Goal: Information Seeking & Learning: Find specific fact

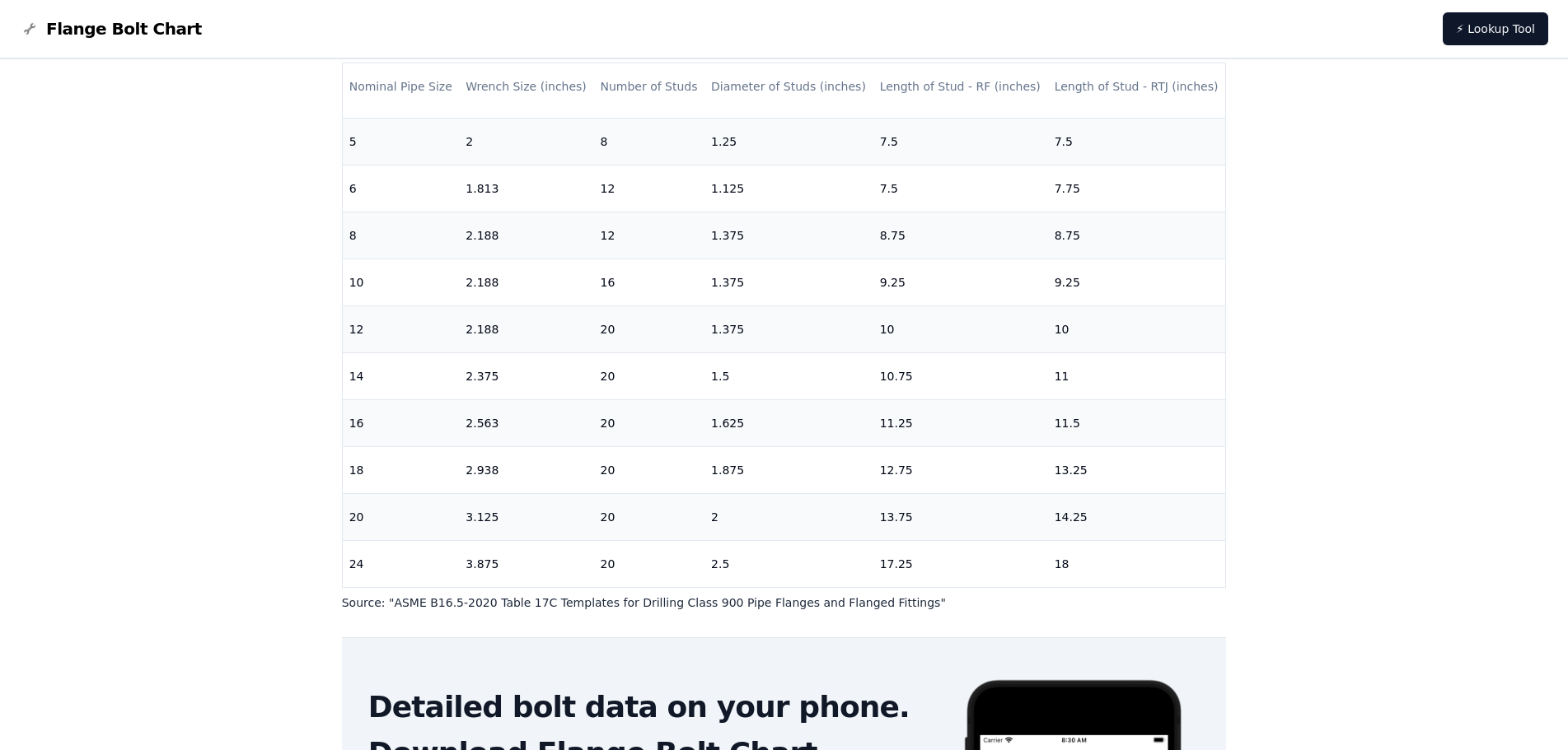
scroll to position [429, 0]
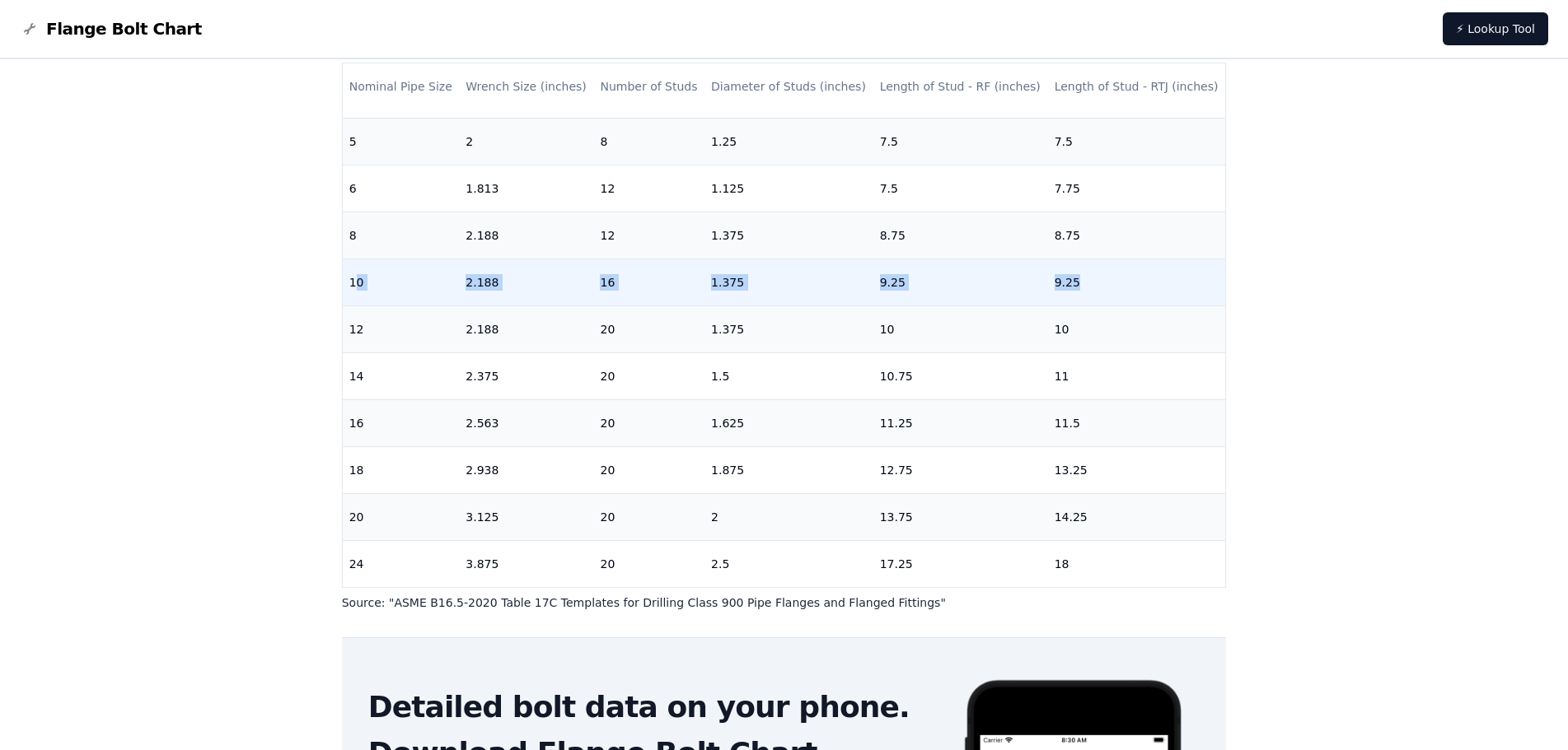
drag, startPoint x: 358, startPoint y: 274, endPoint x: 1103, endPoint y: 268, distance: 745.0
click at [1103, 268] on tr "10 2.188 16 1.375 9.25 9.25" at bounding box center [784, 282] width 883 height 47
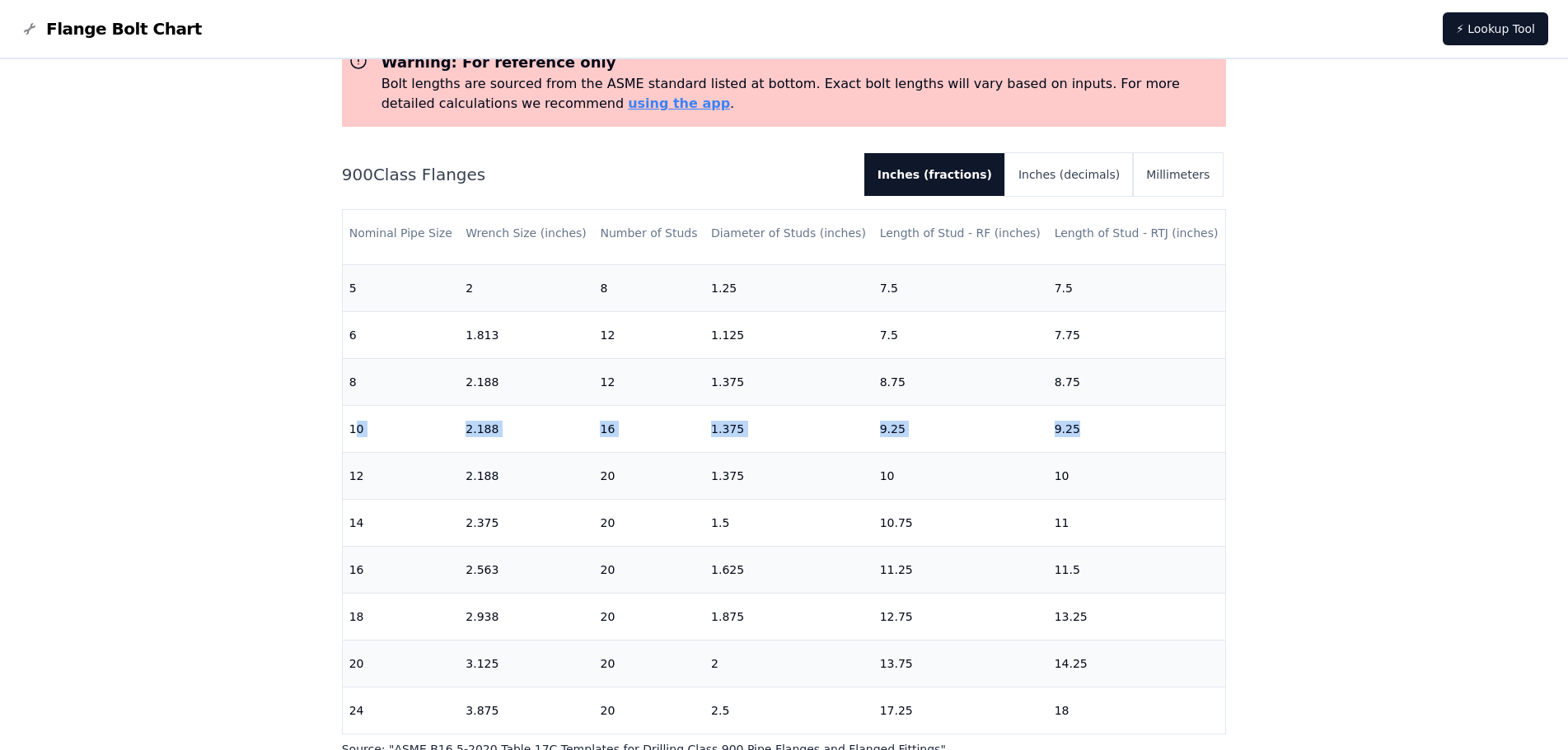
scroll to position [83, 0]
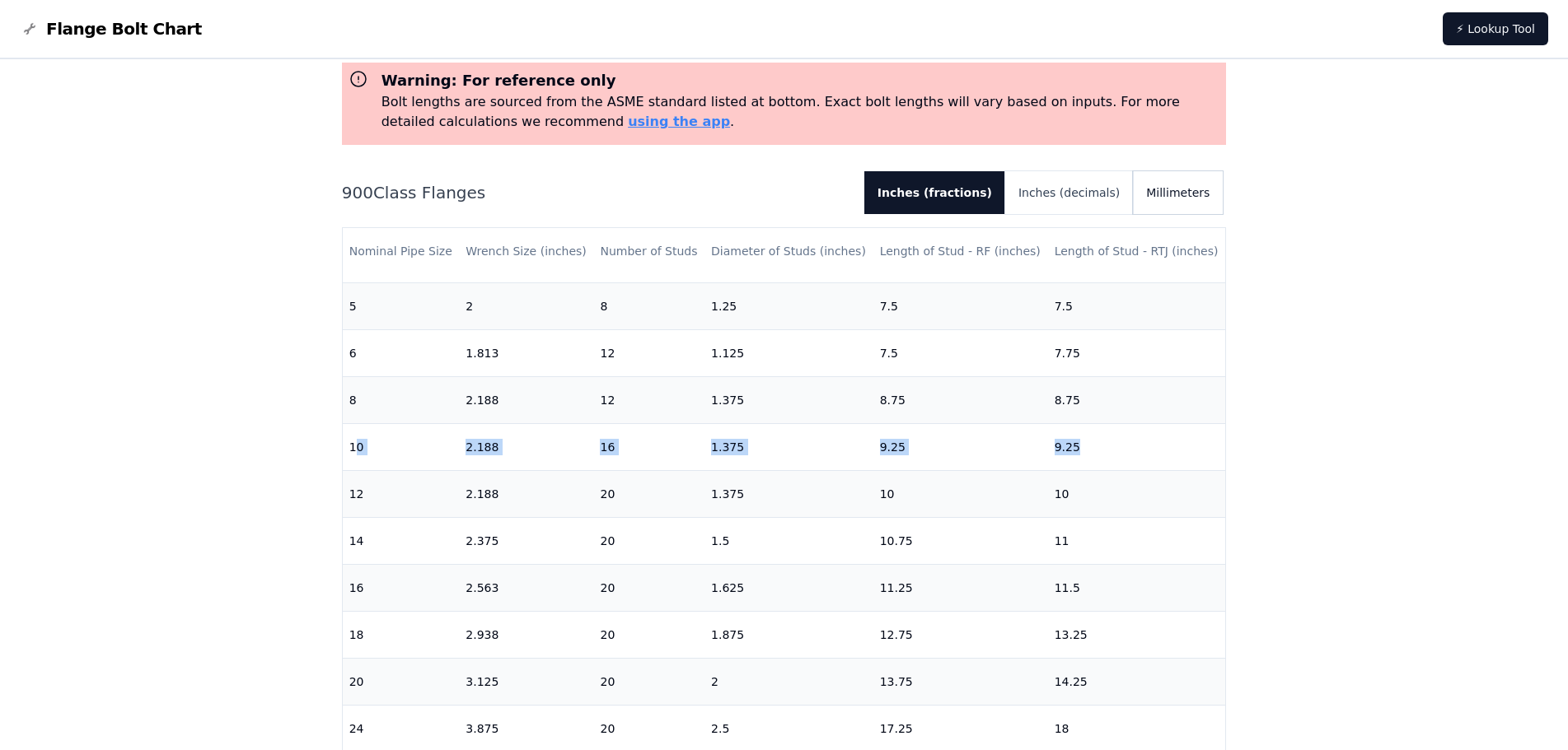
click at [1176, 203] on button "Millimeters" at bounding box center [1177, 193] width 90 height 43
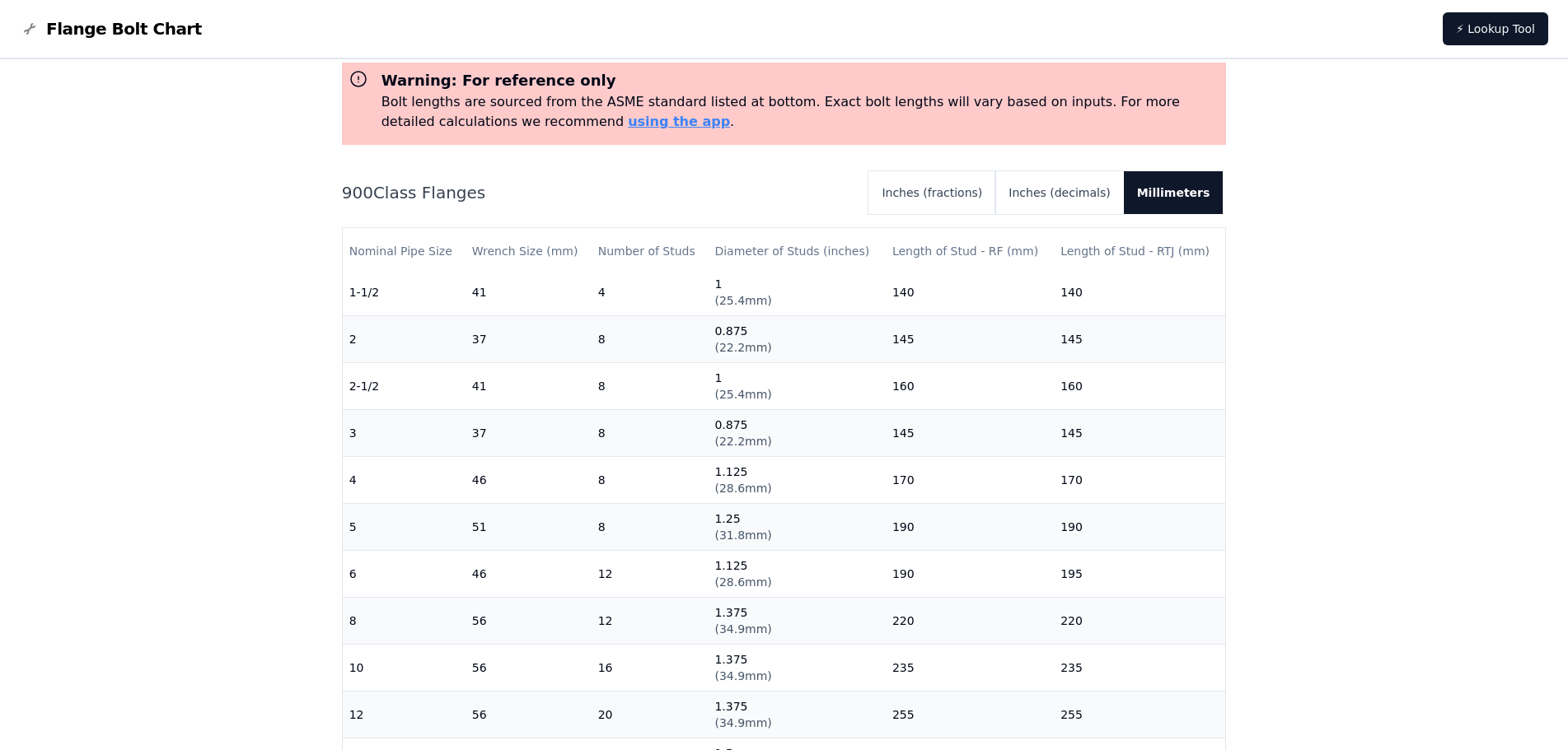
scroll to position [412, 0]
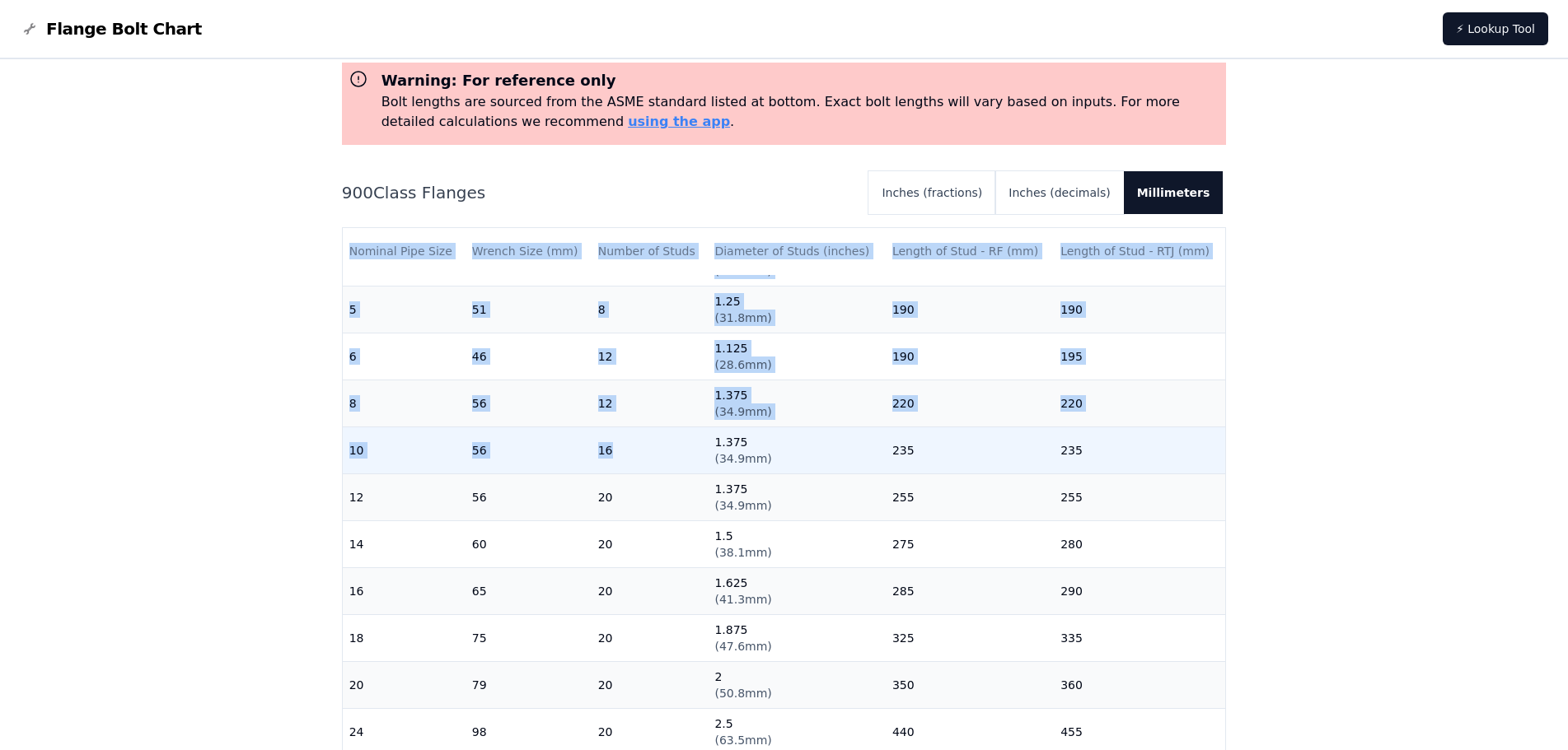
drag, startPoint x: 330, startPoint y: 456, endPoint x: 636, endPoint y: 450, distance: 306.1
click at [642, 450] on div "# 900 Flange Bolt Chart Warning: For reference only Bolt lengths are sourced fr…" at bounding box center [784, 578] width 923 height 1201
drag, startPoint x: 570, startPoint y: 450, endPoint x: 532, endPoint y: 454, distance: 38.2
click at [568, 450] on td "56" at bounding box center [528, 450] width 126 height 47
click at [372, 455] on td "10" at bounding box center [405, 450] width 123 height 47
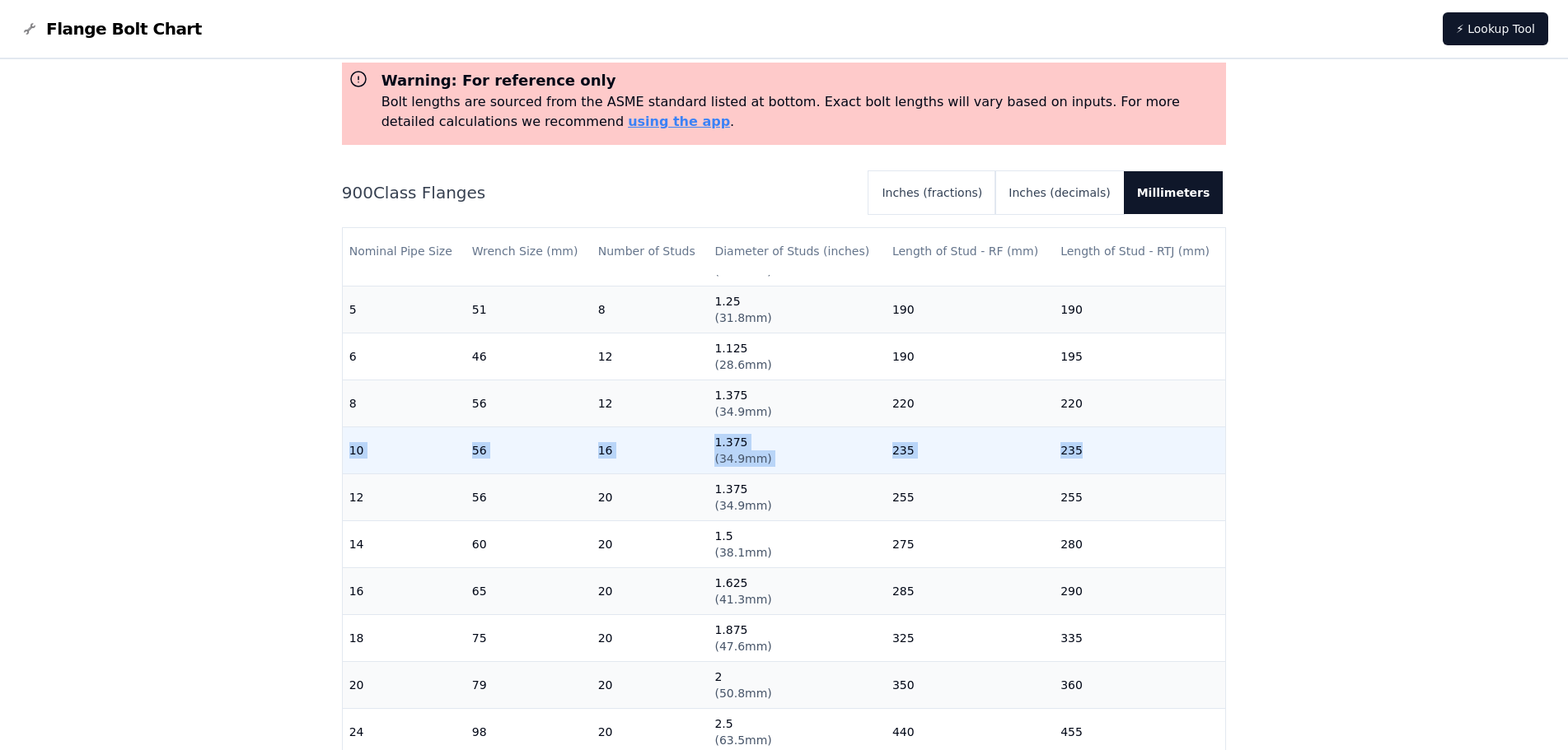
drag, startPoint x: 350, startPoint y: 451, endPoint x: 1093, endPoint y: 454, distance: 743.0
click at [1093, 454] on tr "10 56 16 1.375 ( 34.9mm ) 235 235" at bounding box center [784, 450] width 883 height 47
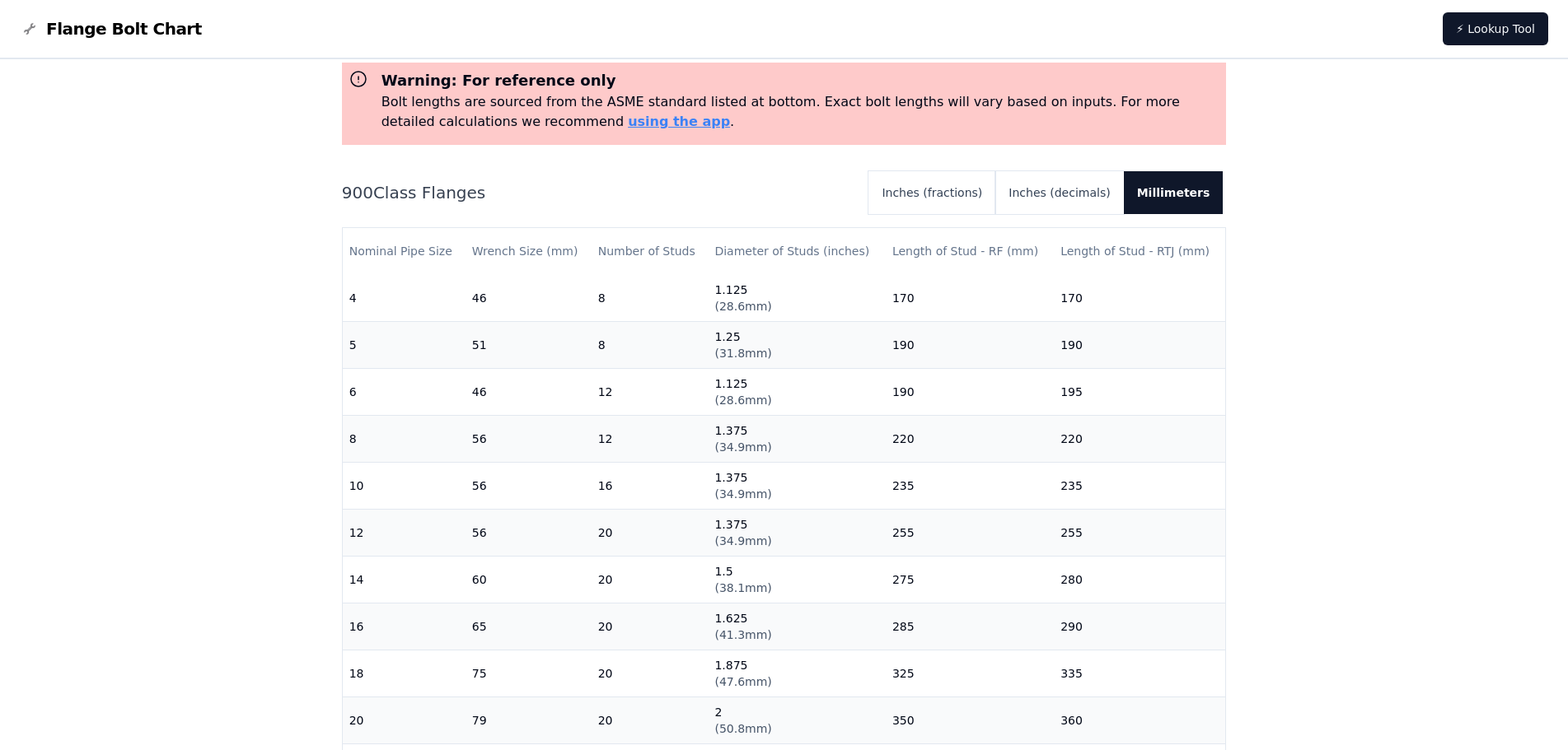
scroll to position [346, 0]
